Goal: Task Accomplishment & Management: Manage account settings

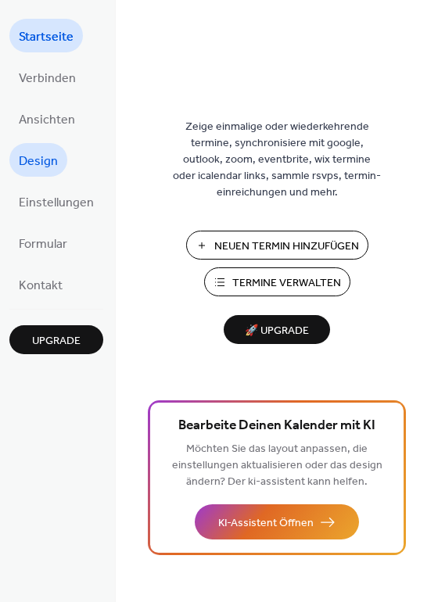
click at [35, 159] on span "Design" at bounding box center [38, 161] width 39 height 24
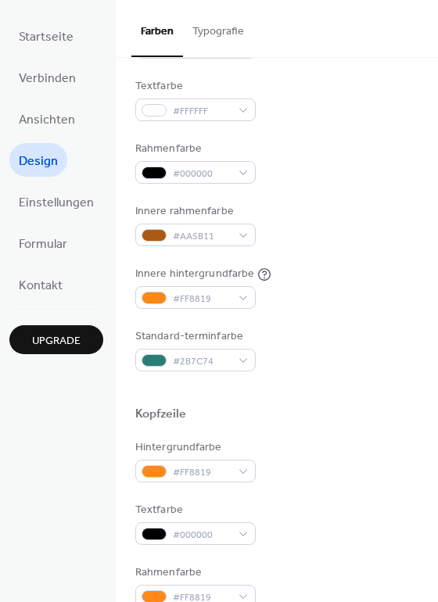
scroll to position [235, 0]
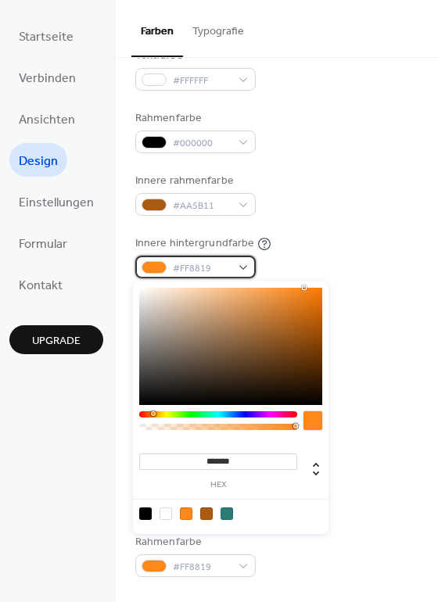
click at [239, 265] on div "#FF8819" at bounding box center [195, 267] width 120 height 23
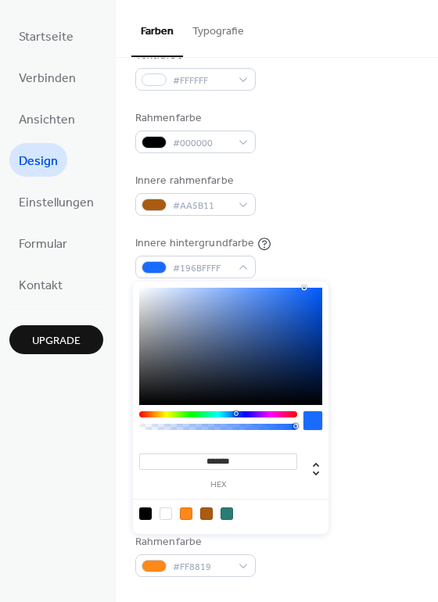
click at [235, 412] on div at bounding box center [218, 414] width 158 height 6
type input "*******"
drag, startPoint x: 257, startPoint y: 312, endPoint x: 303, endPoint y: 361, distance: 66.9
click at [303, 361] on div at bounding box center [230, 346] width 183 height 117
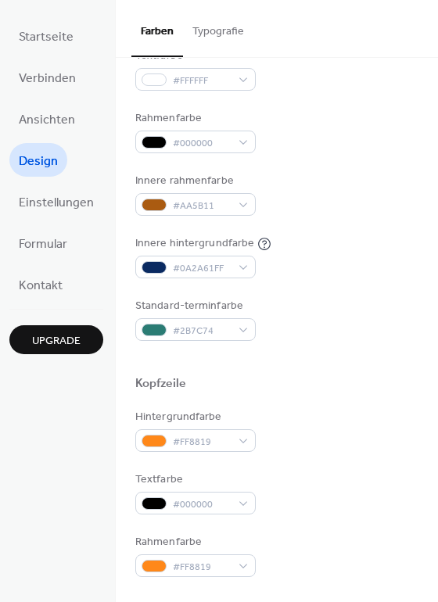
click at [373, 228] on div "Hintergrundfarbe #000000 Textfarbe #FFFFFF Rahmenfarbe #000000 Innere rahmenfar…" at bounding box center [276, 163] width 283 height 356
click at [59, 197] on span "Einstellungen" at bounding box center [56, 203] width 75 height 24
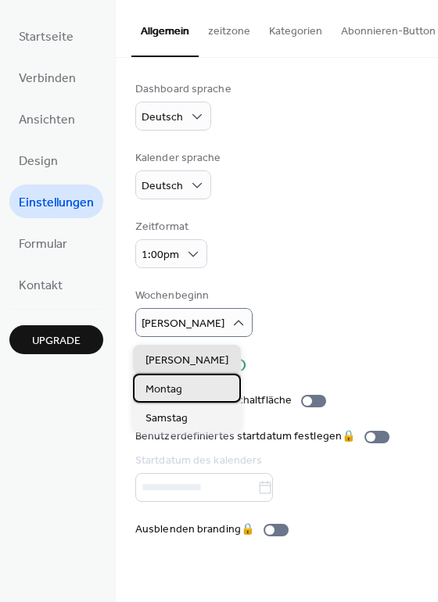
click at [170, 389] on span "Montag" at bounding box center [163, 390] width 37 height 16
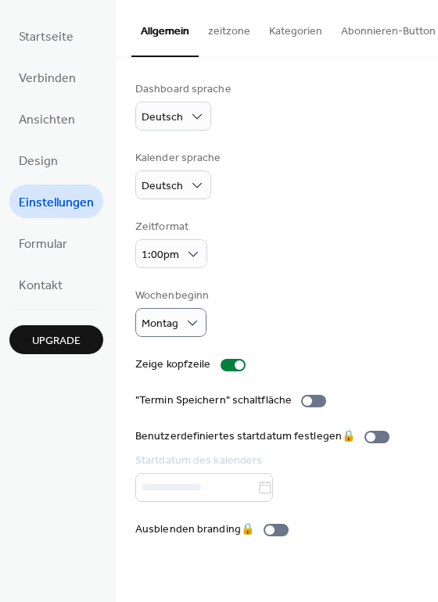
click at [228, 28] on button "zeitzone" at bounding box center [229, 28] width 61 height 56
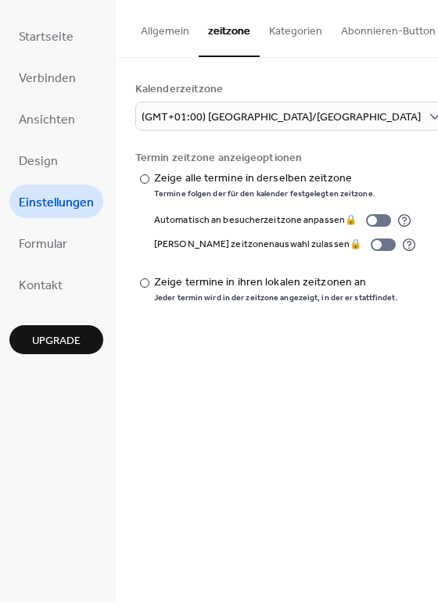
click at [172, 27] on button "Allgemein" at bounding box center [164, 28] width 67 height 56
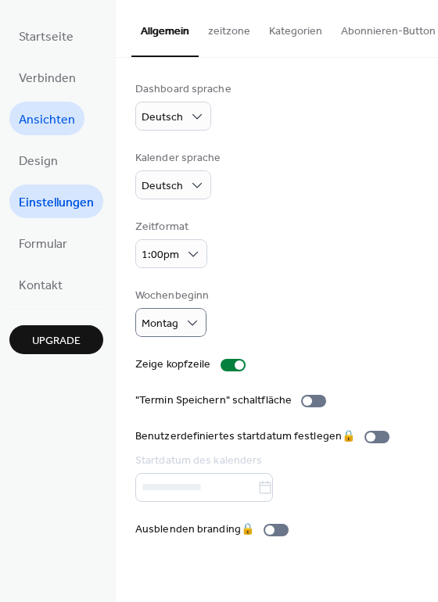
click at [44, 115] on span "Ansichten" at bounding box center [47, 120] width 56 height 24
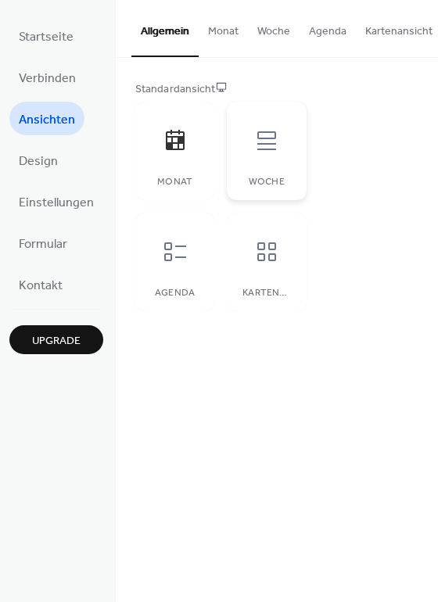
click at [264, 142] on icon at bounding box center [266, 140] width 25 height 25
click at [264, 264] on icon at bounding box center [266, 251] width 25 height 25
click at [326, 28] on button "Agenda" at bounding box center [328, 28] width 56 height 56
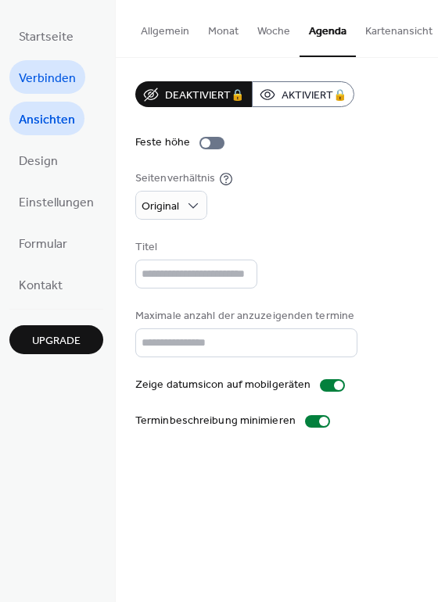
click at [52, 73] on span "Verbinden" at bounding box center [47, 78] width 57 height 24
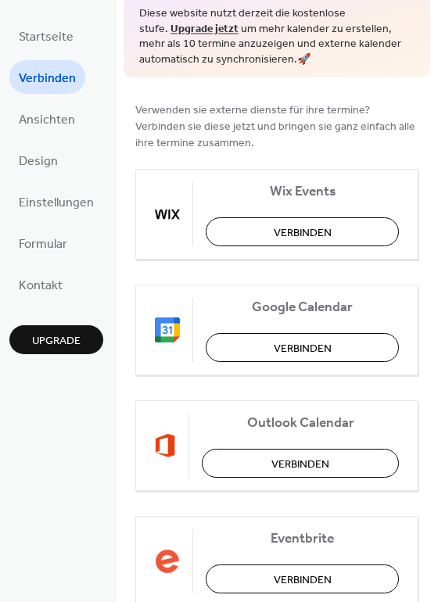
scroll to position [78, 0]
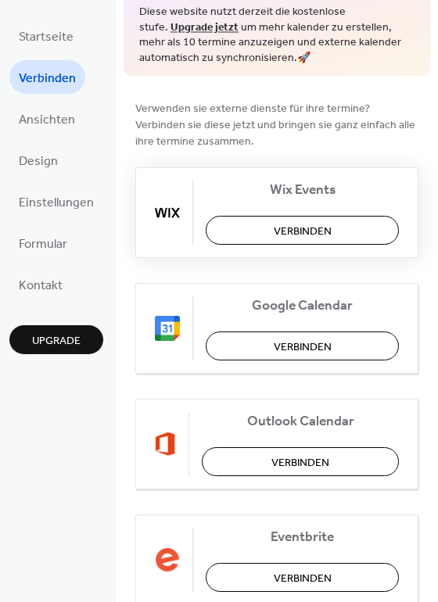
click at [292, 228] on span "Verbinden" at bounding box center [303, 232] width 58 height 16
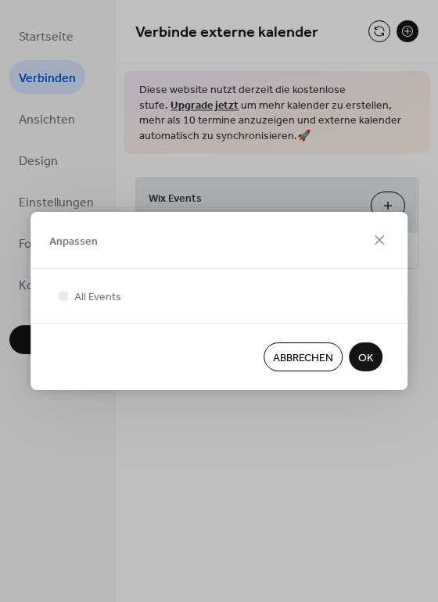
click at [361, 354] on span "OK" at bounding box center [365, 358] width 15 height 16
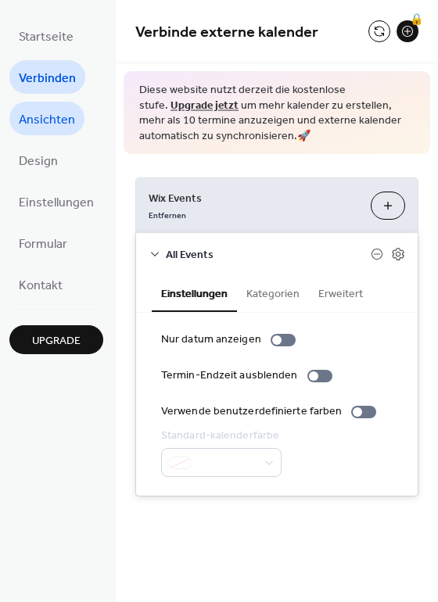
click at [48, 119] on span "Ansichten" at bounding box center [47, 120] width 56 height 24
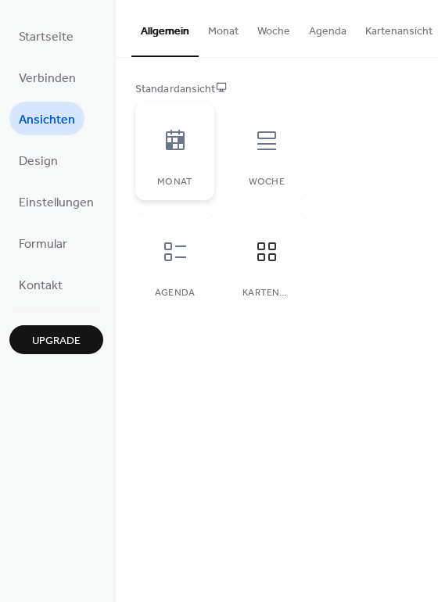
click at [166, 141] on icon at bounding box center [175, 140] width 19 height 20
click at [173, 260] on icon at bounding box center [175, 251] width 25 height 25
click at [262, 254] on icon at bounding box center [266, 251] width 19 height 19
click at [263, 256] on icon at bounding box center [266, 251] width 25 height 25
click at [260, 139] on icon at bounding box center [266, 140] width 25 height 25
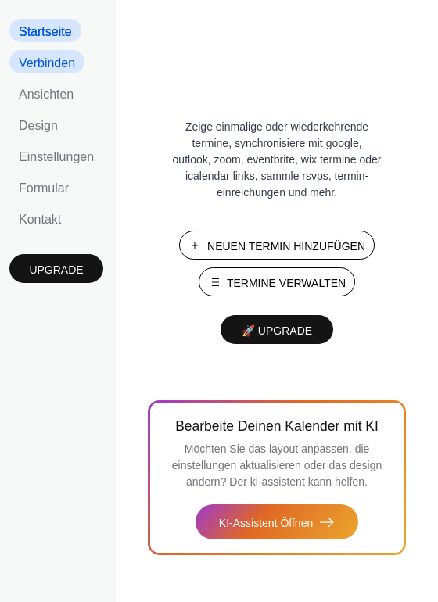
click at [45, 70] on span "Verbinden" at bounding box center [47, 63] width 56 height 14
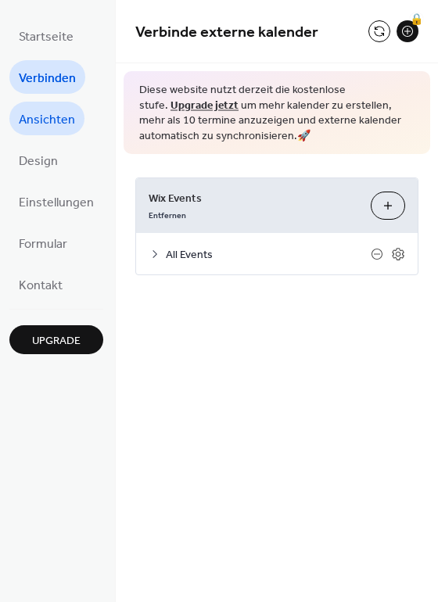
click at [45, 117] on span "Ansichten" at bounding box center [47, 120] width 56 height 24
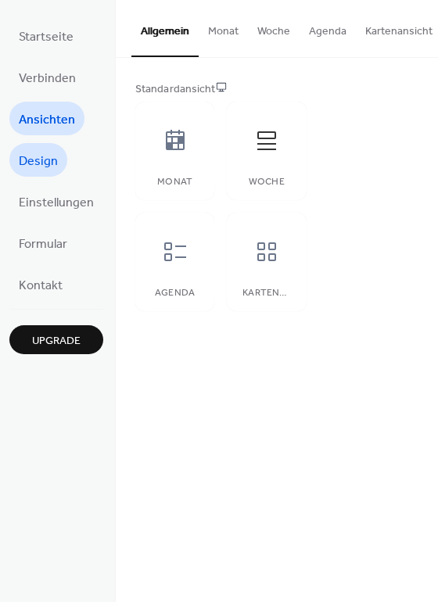
click at [42, 156] on span "Design" at bounding box center [38, 161] width 39 height 24
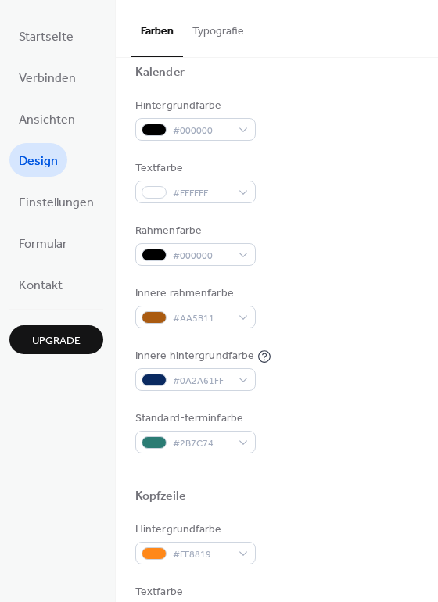
scroll to position [156, 0]
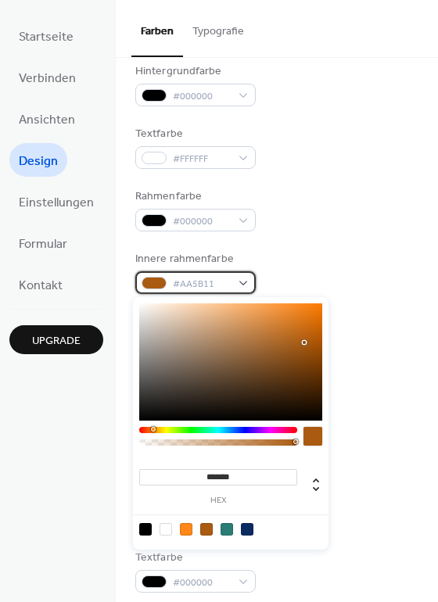
click at [247, 279] on div "#AA5B11" at bounding box center [195, 282] width 120 height 23
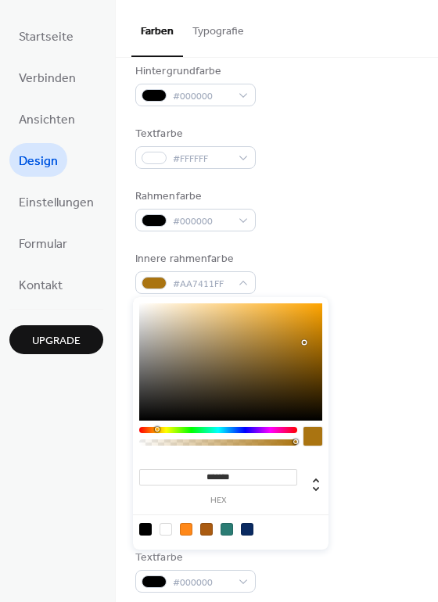
click at [156, 429] on div at bounding box center [158, 429] width 5 height 5
click at [161, 429] on div at bounding box center [158, 429] width 5 height 5
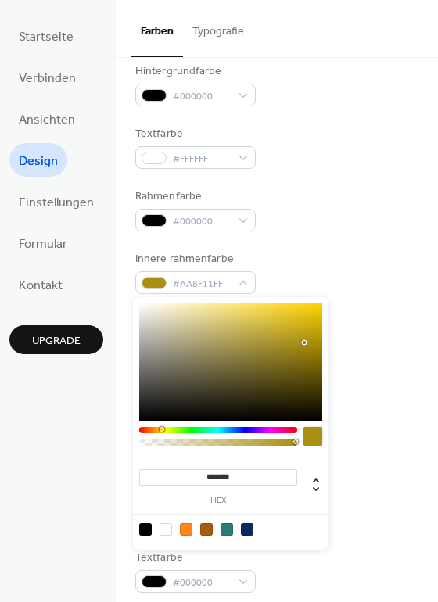
click at [279, 324] on div at bounding box center [230, 361] width 183 height 117
click at [290, 311] on div at bounding box center [230, 361] width 183 height 117
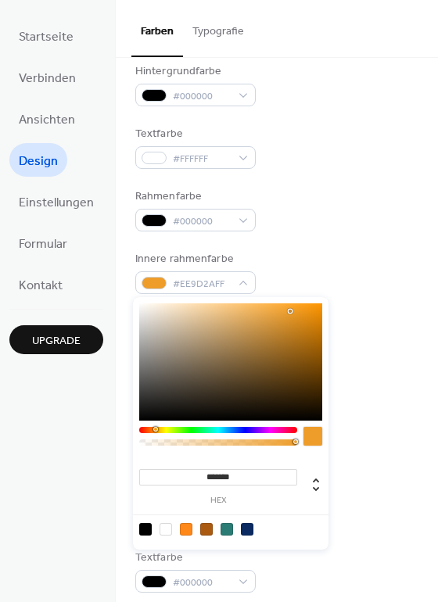
type input "*******"
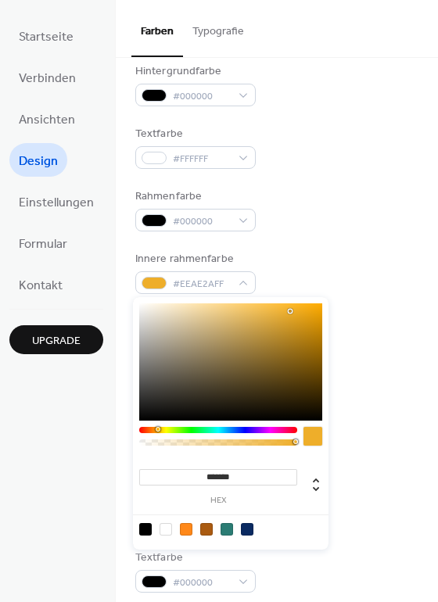
click at [157, 426] on div "******* hex" at bounding box center [231, 423] width 196 height 253
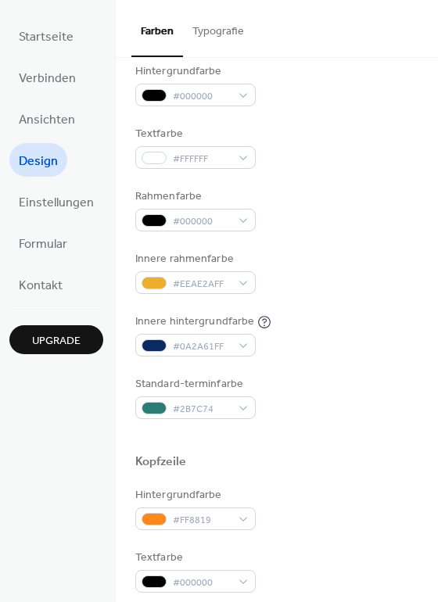
click at [366, 313] on div "Hintergrundfarbe #000000 Textfarbe #FFFFFF Rahmenfarbe #000000 Innere rahmenfar…" at bounding box center [276, 241] width 283 height 356
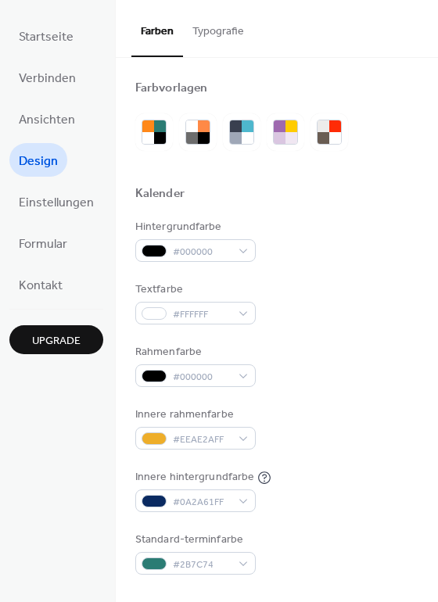
scroll to position [0, 0]
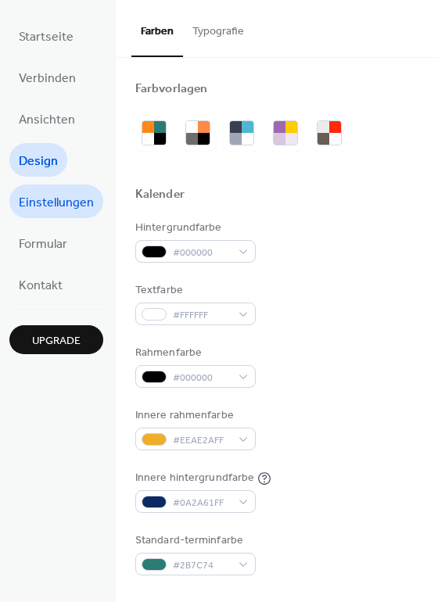
drag, startPoint x: 41, startPoint y: 201, endPoint x: 52, endPoint y: 201, distance: 10.2
click at [41, 200] on span "Einstellungen" at bounding box center [56, 203] width 75 height 24
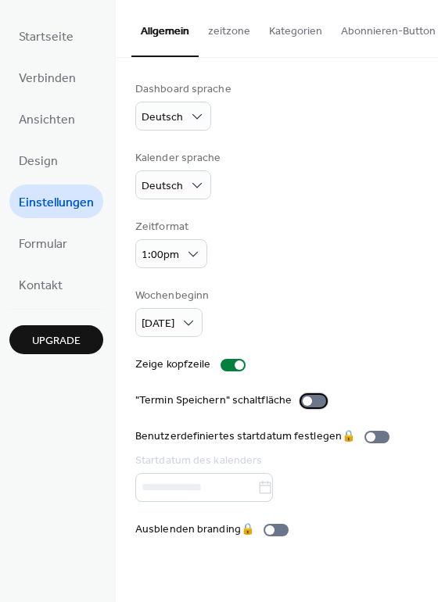
click at [311, 407] on div at bounding box center [313, 401] width 25 height 13
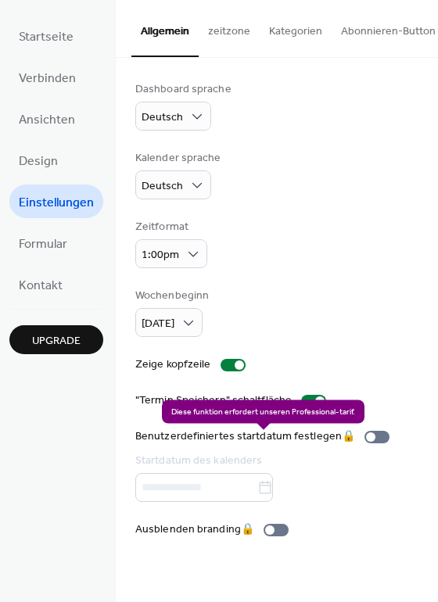
click at [378, 442] on div "Benutzerdefiniertes startdatum festlegen 🔒 Startdatum des kalenders" at bounding box center [265, 466] width 260 height 74
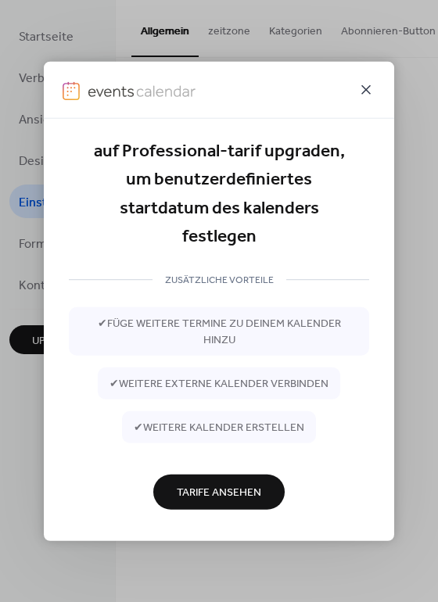
click at [371, 87] on icon at bounding box center [366, 90] width 19 height 19
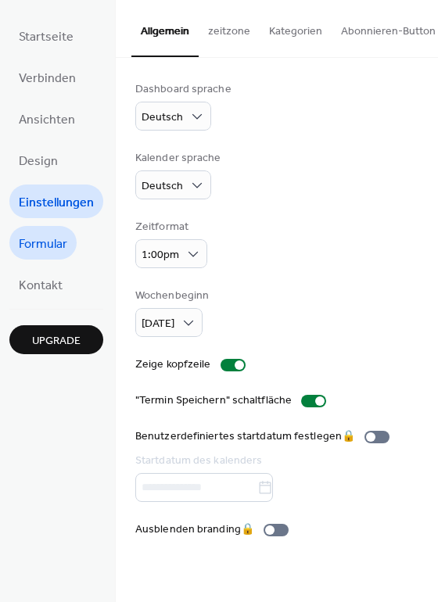
click at [51, 245] on span "Formular" at bounding box center [43, 244] width 48 height 24
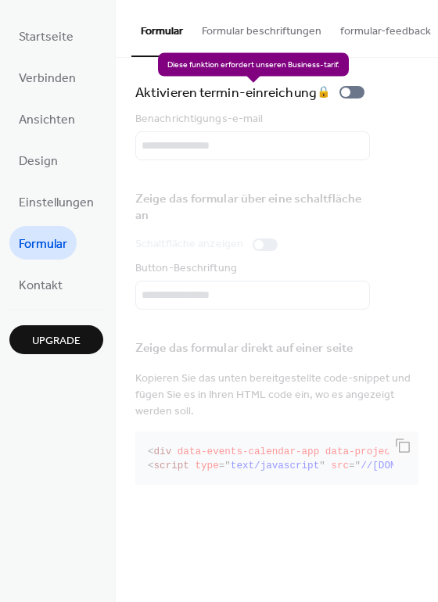
click at [358, 95] on div "Aktivieren termin-einreichung 🔒" at bounding box center [252, 92] width 235 height 22
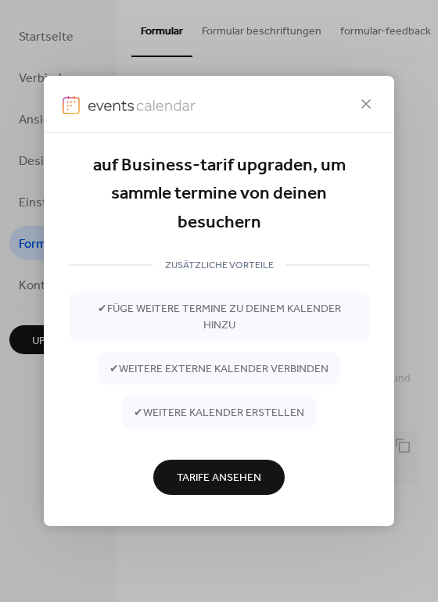
click at [367, 100] on icon at bounding box center [366, 104] width 19 height 19
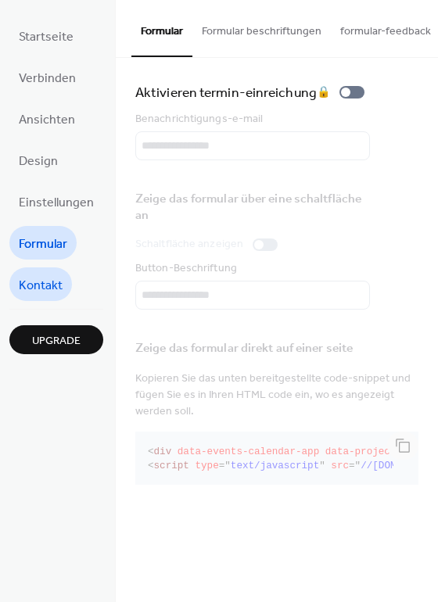
click at [39, 278] on span "Kontakt" at bounding box center [41, 286] width 44 height 24
